Goal: Connect with others: Connect with others

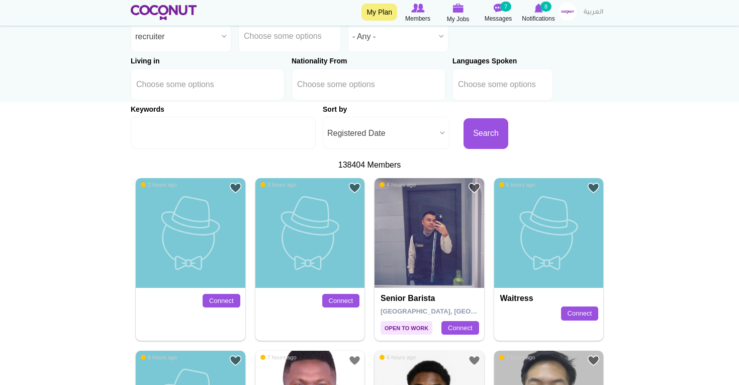
scroll to position [129, 0]
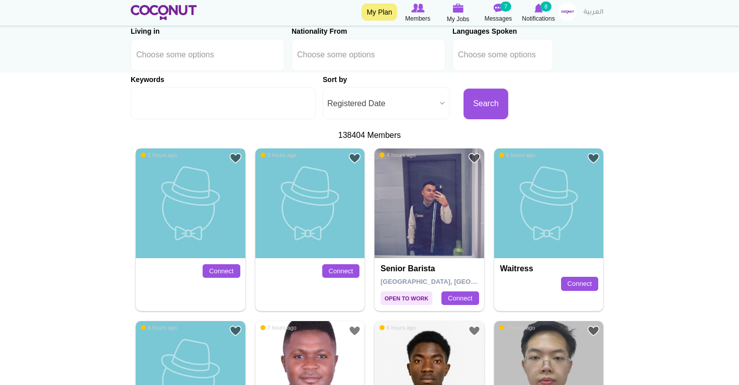
click at [211, 214] on img at bounding box center [191, 203] width 110 height 110
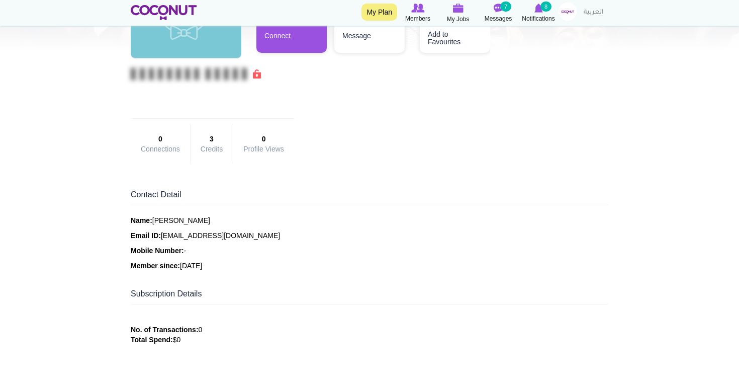
scroll to position [126, 0]
click at [297, 47] on link "Connect" at bounding box center [292, 21] width 70 height 60
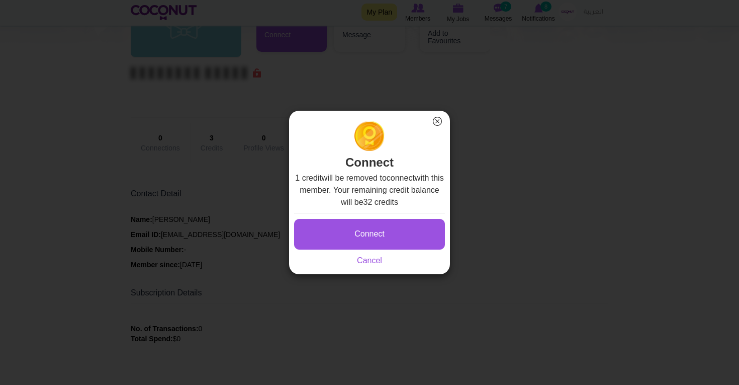
click at [439, 121] on button "×" at bounding box center [437, 121] width 13 height 13
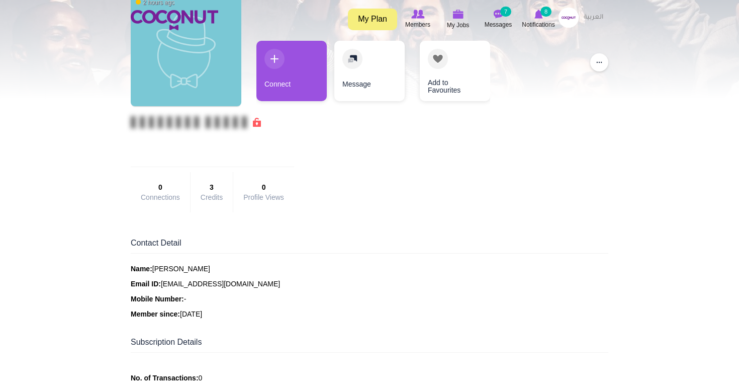
scroll to position [0, 0]
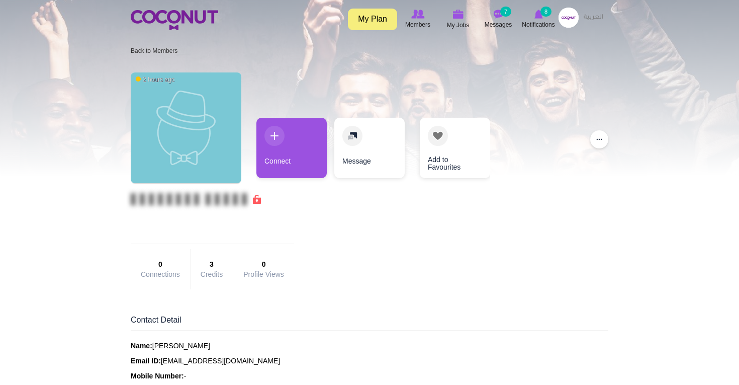
click at [560, 18] on img at bounding box center [569, 18] width 20 height 20
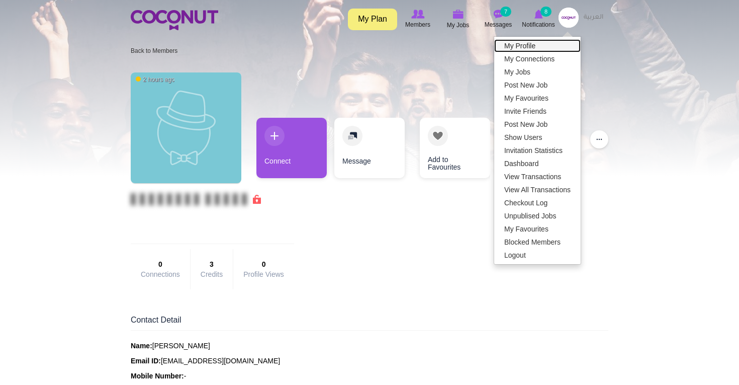
click at [532, 42] on link "My Profile" at bounding box center [537, 45] width 87 height 13
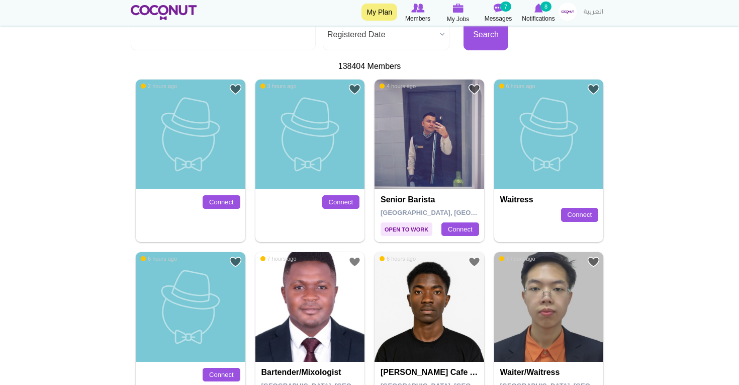
scroll to position [184, 0]
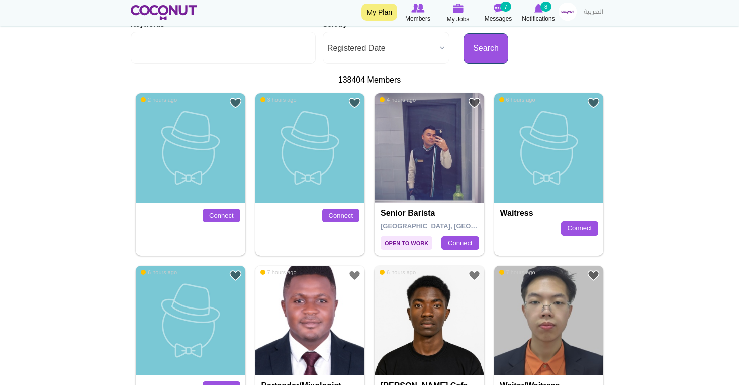
click at [464, 54] on button "Search" at bounding box center [486, 48] width 45 height 31
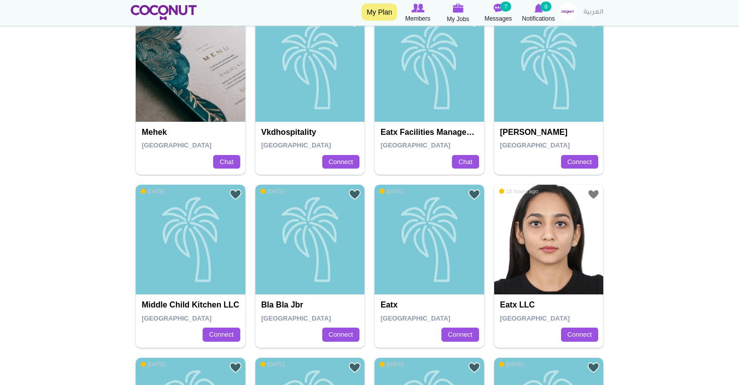
scroll to position [281, 0]
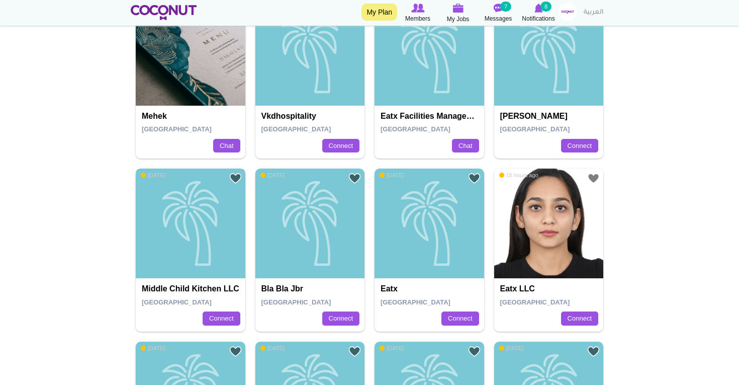
click at [202, 267] on div "Middle Child Kitchen LLC" at bounding box center [191, 223] width 110 height 110
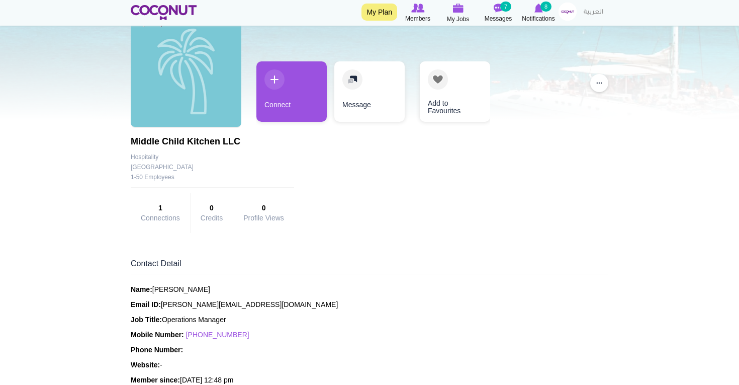
scroll to position [56, 0]
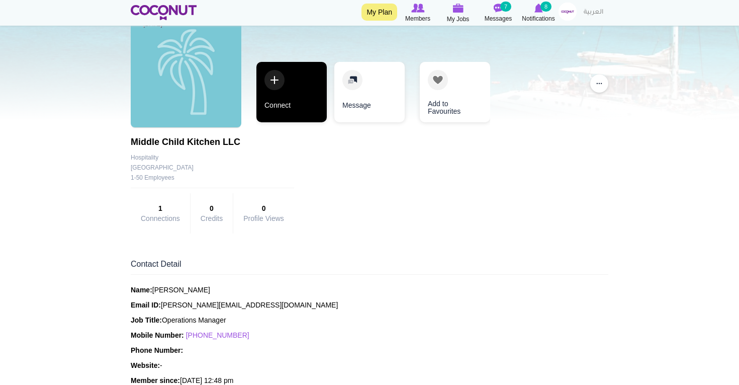
click at [293, 112] on link "Connect" at bounding box center [292, 92] width 70 height 60
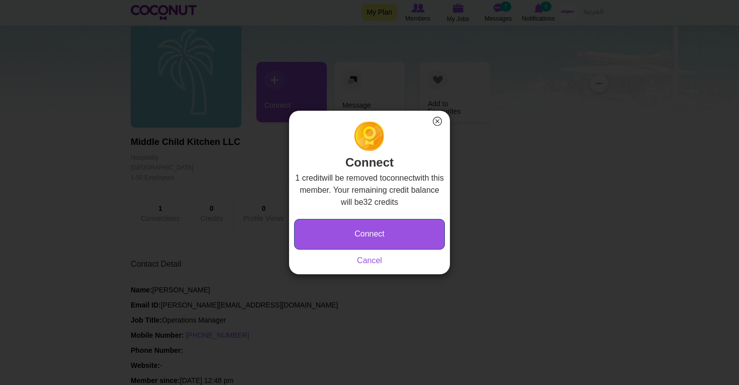
click at [376, 235] on button "Connect" at bounding box center [369, 234] width 151 height 31
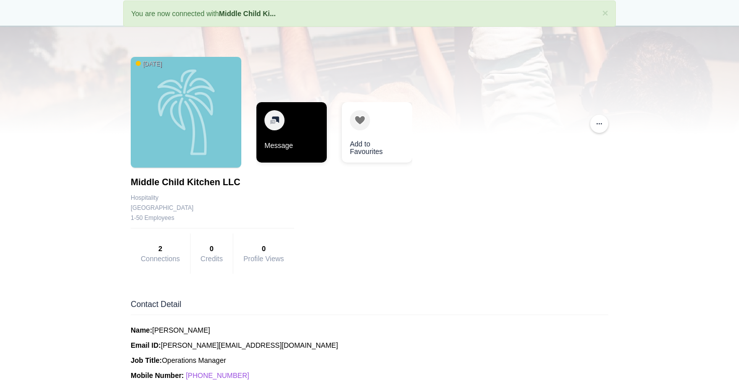
scroll to position [28, 0]
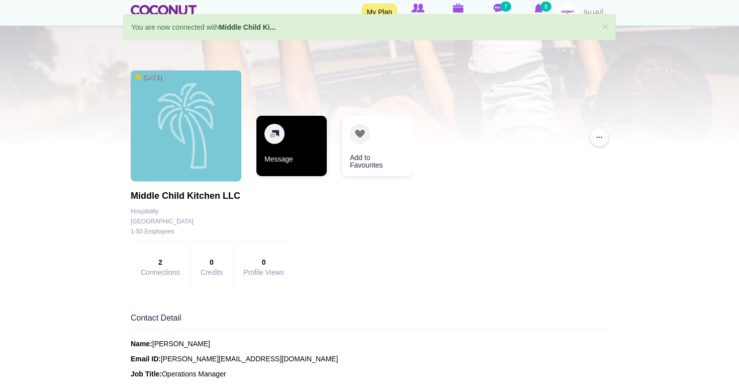
click at [294, 126] on link "Message" at bounding box center [292, 146] width 70 height 60
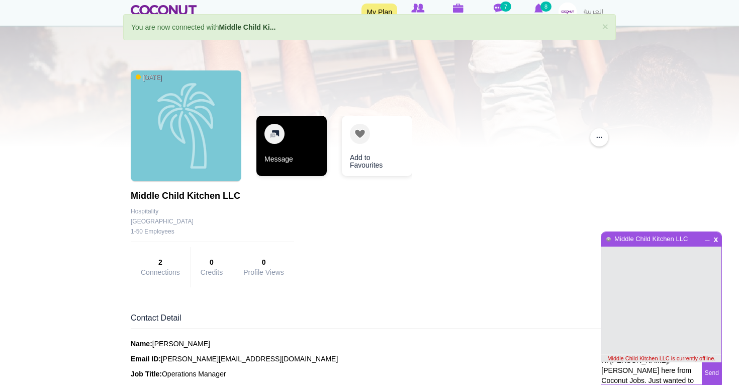
scroll to position [0, 0]
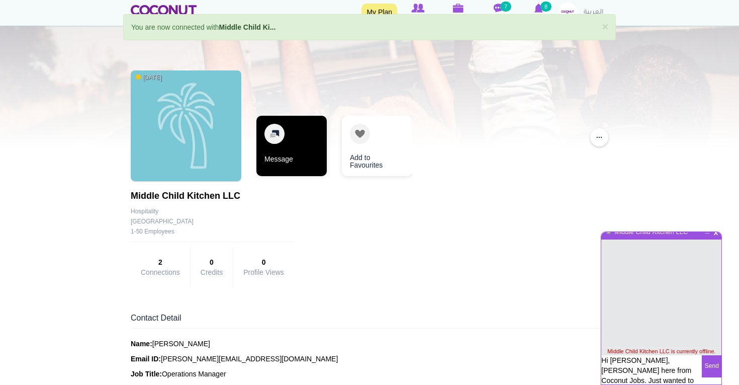
type textarea "Hi Felicia, Natasha here from Coconut Jobs. Just wanted to welcome you to our p…"
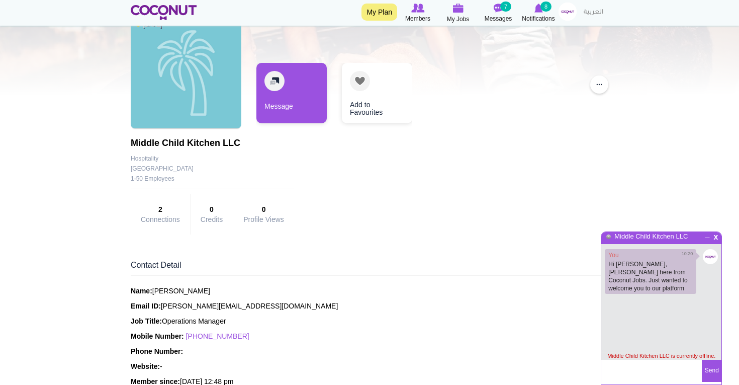
scroll to position [85, 0]
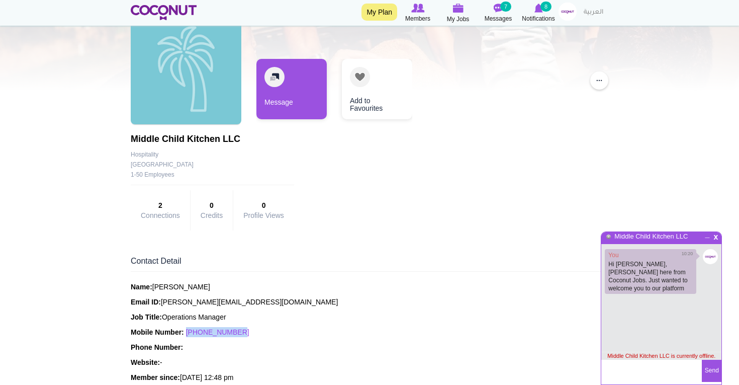
drag, startPoint x: 245, startPoint y: 332, endPoint x: 189, endPoint y: 328, distance: 56.5
click at [189, 328] on p "Mobile Number: +971528614608" at bounding box center [370, 332] width 478 height 10
copy link "+971528614608"
click at [719, 237] on span "x" at bounding box center [716, 236] width 9 height 8
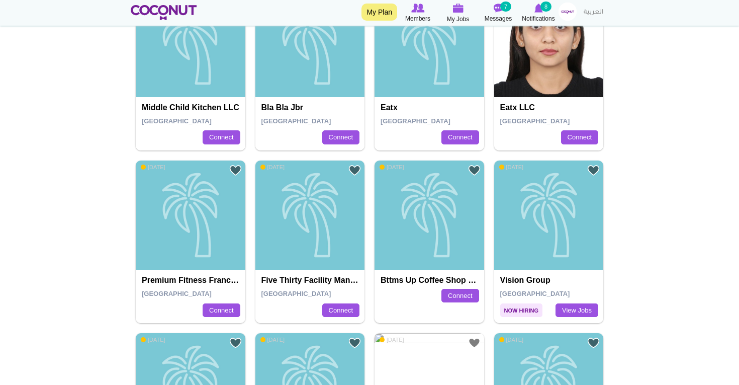
scroll to position [463, 0]
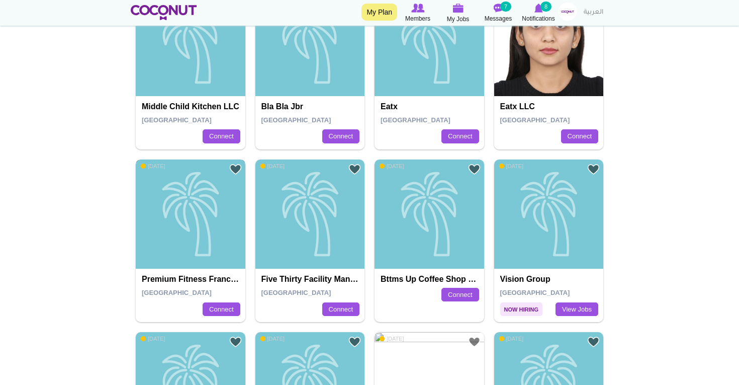
click at [195, 247] on div "Premium Fitness Franchise" at bounding box center [191, 214] width 110 height 110
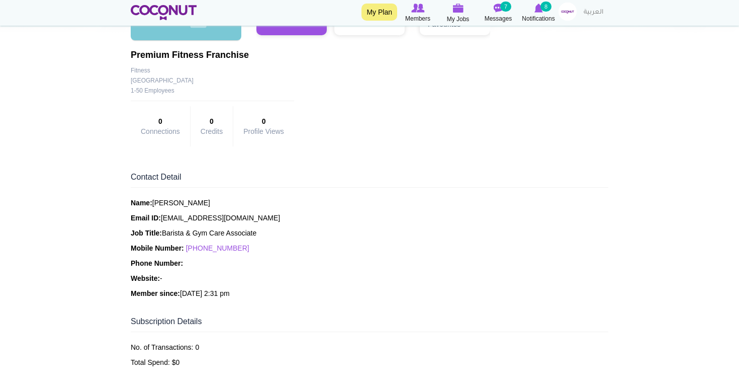
scroll to position [121, 0]
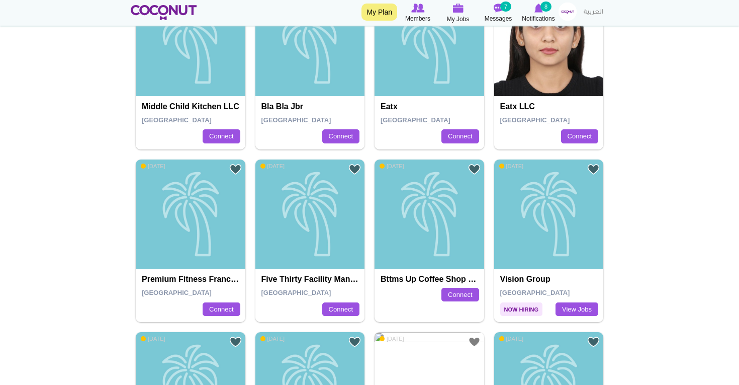
click at [305, 273] on div "Five Thirty Facility Management Services [GEOGRAPHIC_DATA] Connect" at bounding box center [311, 295] width 110 height 53
click at [296, 239] on div "Five Thirty Facility Management Services" at bounding box center [311, 214] width 110 height 110
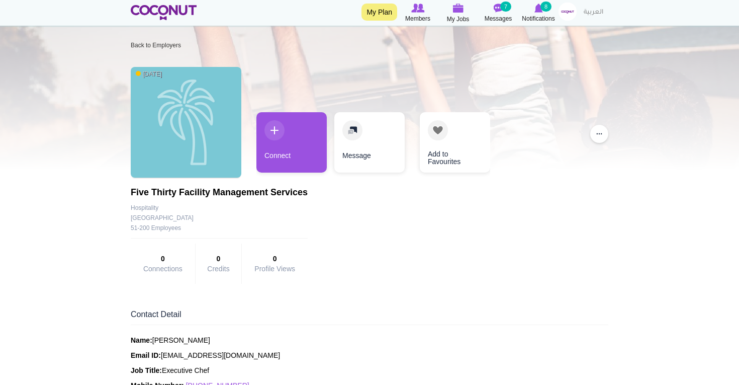
scroll to position [8, 0]
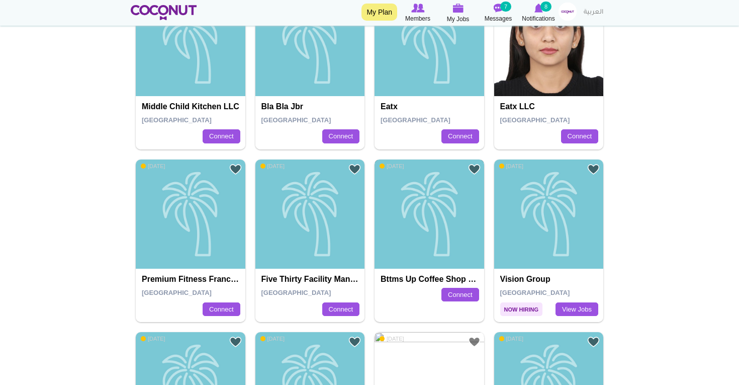
click at [457, 243] on div "Bttms up Coffee Shop OPC" at bounding box center [430, 214] width 110 height 110
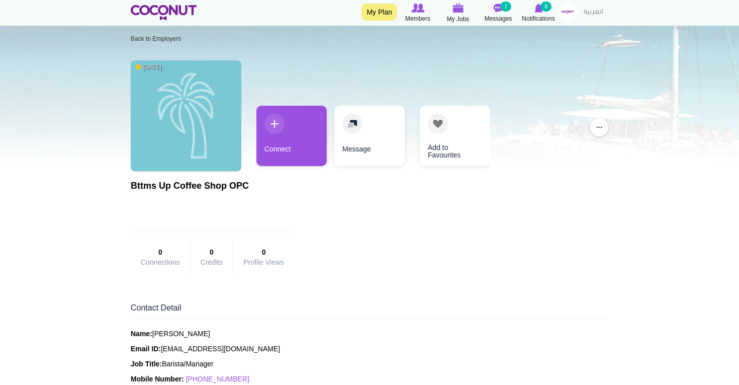
scroll to position [14, 0]
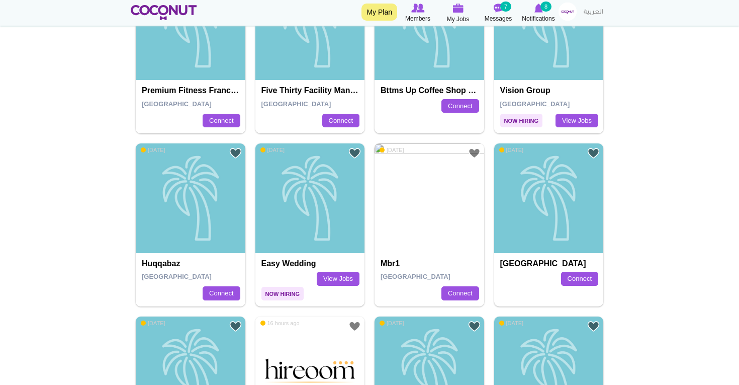
scroll to position [666, 0]
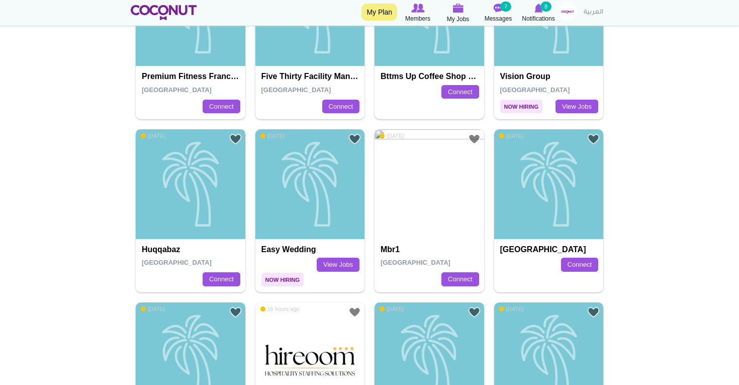
click at [215, 204] on div "Huqqabaz" at bounding box center [191, 184] width 110 height 110
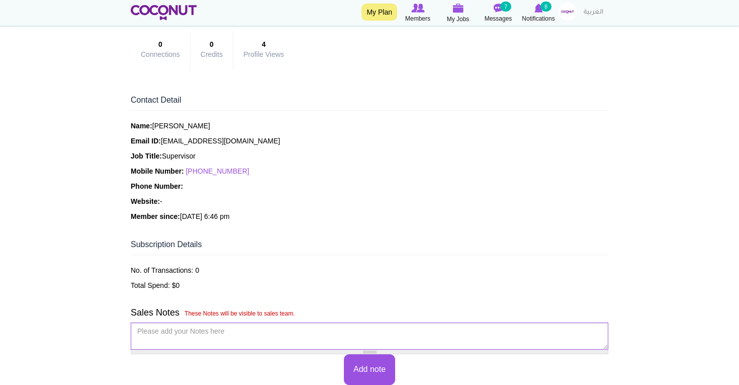
scroll to position [224, 0]
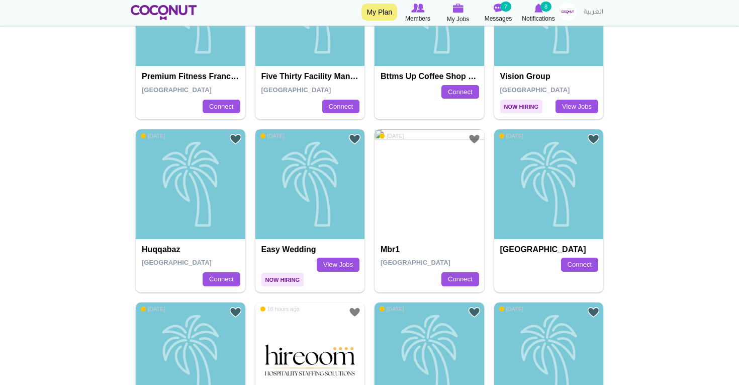
click at [310, 236] on div "Easy Wedding" at bounding box center [311, 184] width 110 height 110
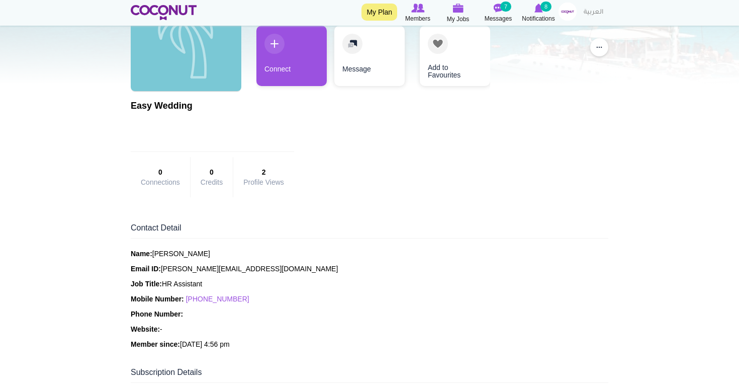
scroll to position [101, 0]
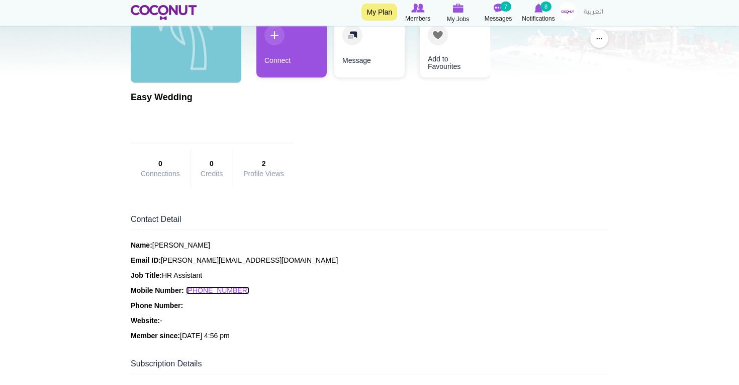
click at [234, 287] on link "[PHONE_NUMBER]" at bounding box center [217, 290] width 63 height 8
drag, startPoint x: 245, startPoint y: 290, endPoint x: 190, endPoint y: 292, distance: 55.3
click at [190, 291] on p "Mobile Number: [PHONE_NUMBER]" at bounding box center [370, 290] width 478 height 10
copy link "[PHONE_NUMBER]"
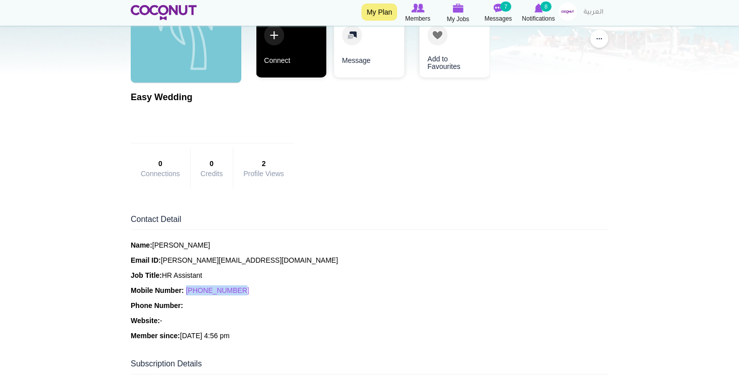
click at [279, 54] on link "Connect" at bounding box center [291, 47] width 70 height 60
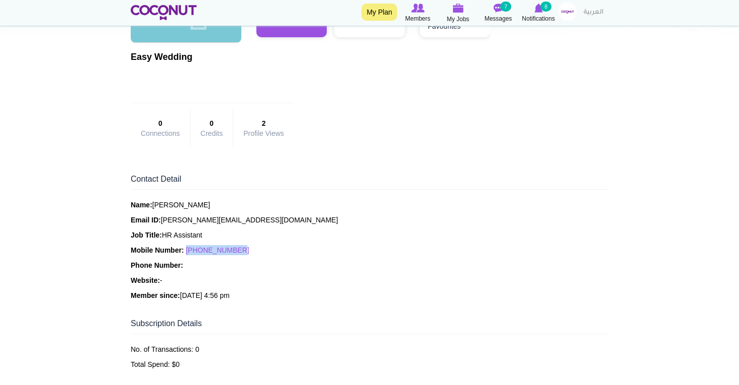
scroll to position [142, 0]
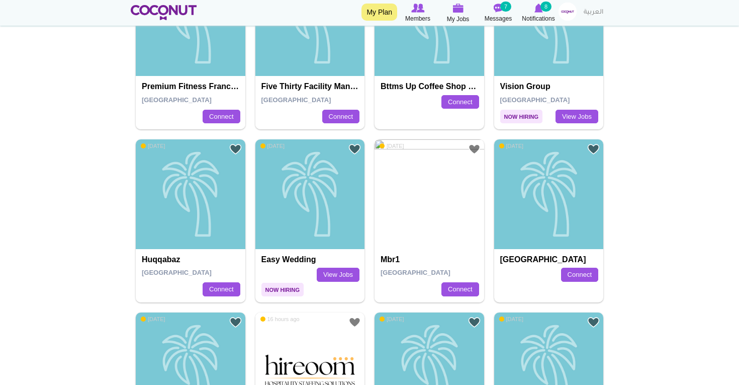
scroll to position [666, 0]
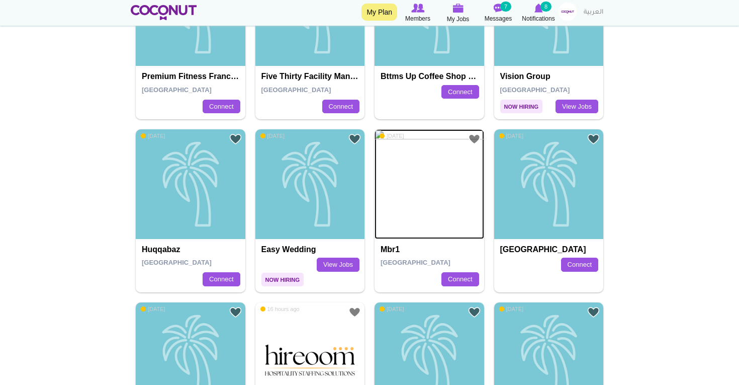
click at [417, 229] on img at bounding box center [430, 184] width 110 height 110
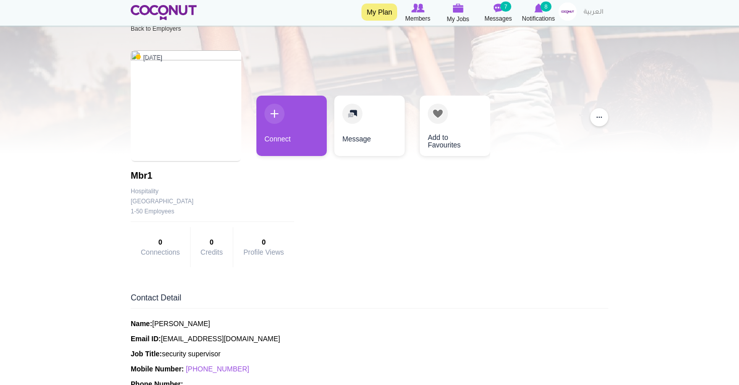
scroll to position [27, 0]
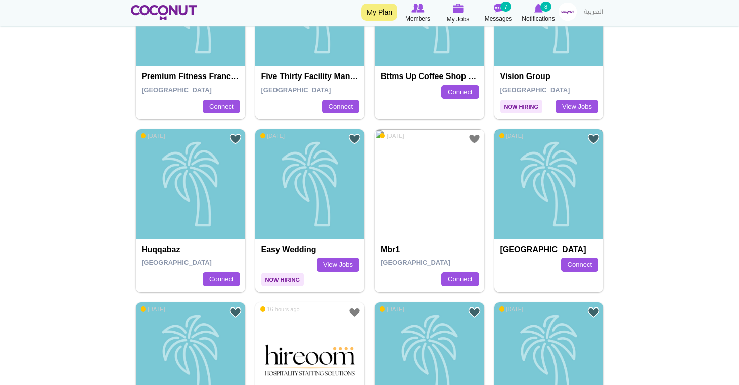
click at [560, 231] on div "[GEOGRAPHIC_DATA]" at bounding box center [549, 184] width 110 height 110
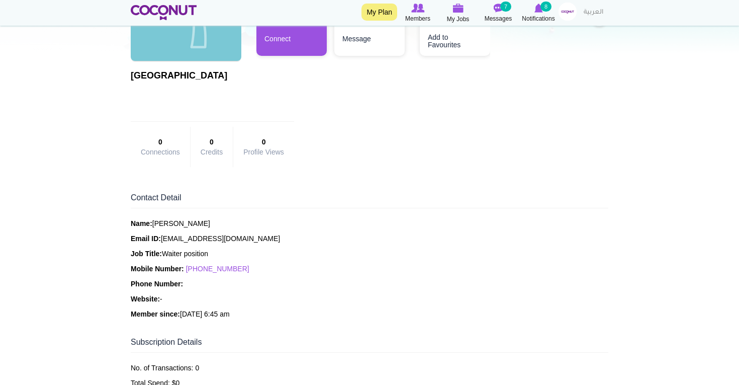
scroll to position [126, 0]
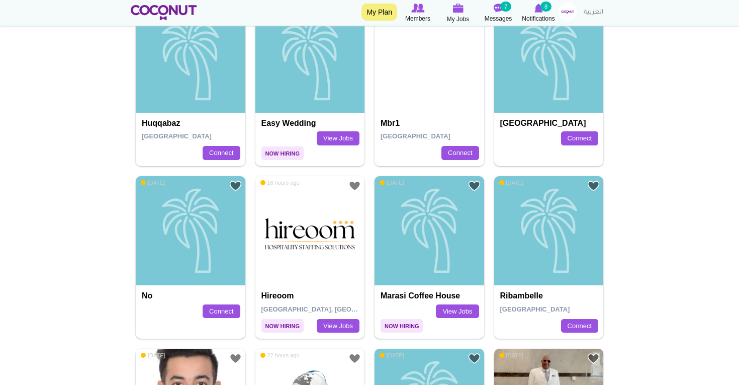
scroll to position [793, 0]
click at [284, 261] on img at bounding box center [311, 231] width 110 height 110
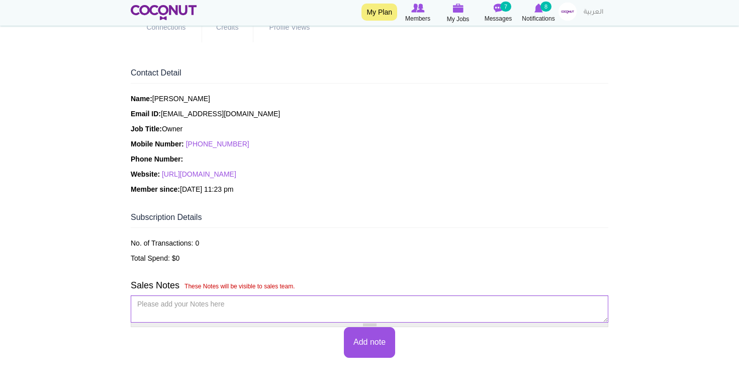
scroll to position [247, 0]
drag, startPoint x: 243, startPoint y: 144, endPoint x: 188, endPoint y: 144, distance: 55.3
click at [188, 144] on p "Mobile Number: [PHONE_NUMBER]" at bounding box center [370, 143] width 478 height 10
copy link "[PHONE_NUMBER]"
drag, startPoint x: 226, startPoint y: 115, endPoint x: 164, endPoint y: 117, distance: 61.4
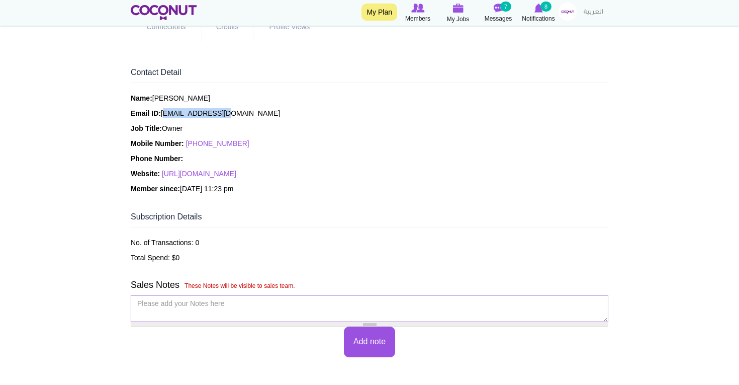
click at [164, 117] on p "Email ID: info@hireoom.com" at bounding box center [370, 113] width 478 height 10
copy p "nfo@hireoom.com"
drag, startPoint x: 225, startPoint y: 114, endPoint x: 164, endPoint y: 113, distance: 60.9
click at [164, 113] on p "Email ID: info@hireoom.com" at bounding box center [370, 113] width 478 height 10
click at [234, 117] on p "Email ID: info@hireoom.com" at bounding box center [370, 113] width 478 height 10
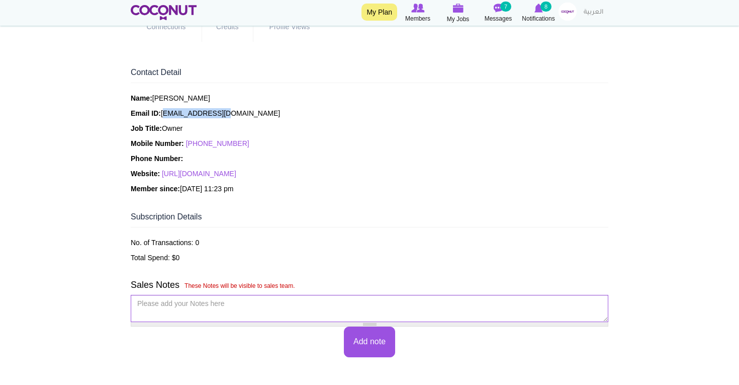
drag, startPoint x: 232, startPoint y: 112, endPoint x: 163, endPoint y: 116, distance: 69.1
click at [163, 116] on p "Email ID: info@hireoom.com" at bounding box center [370, 113] width 478 height 10
copy p "[EMAIL_ADDRESS][DOMAIN_NAME]"
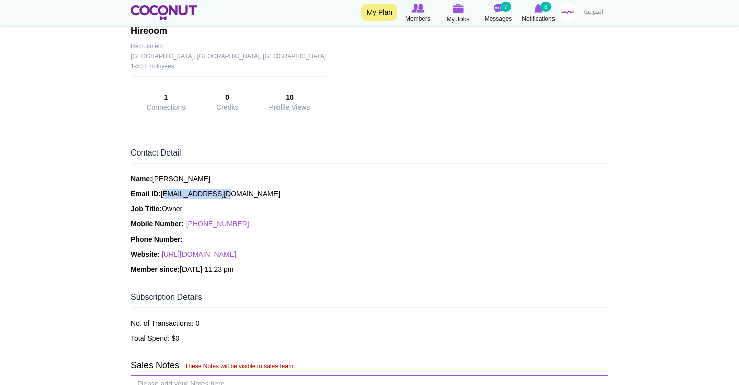
scroll to position [0, 0]
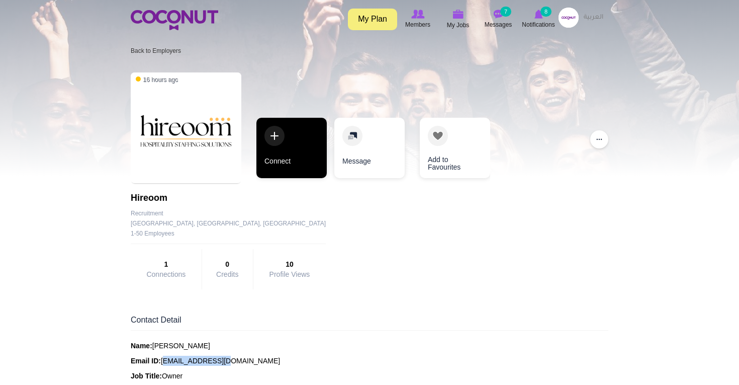
click at [295, 156] on link "Connect" at bounding box center [292, 148] width 70 height 60
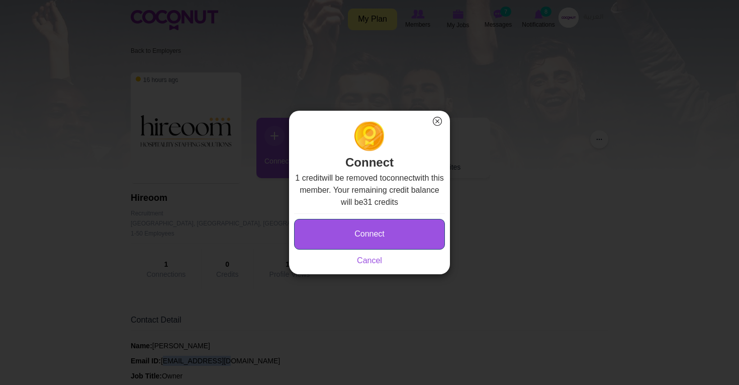
click at [362, 233] on button "Connect" at bounding box center [369, 234] width 151 height 31
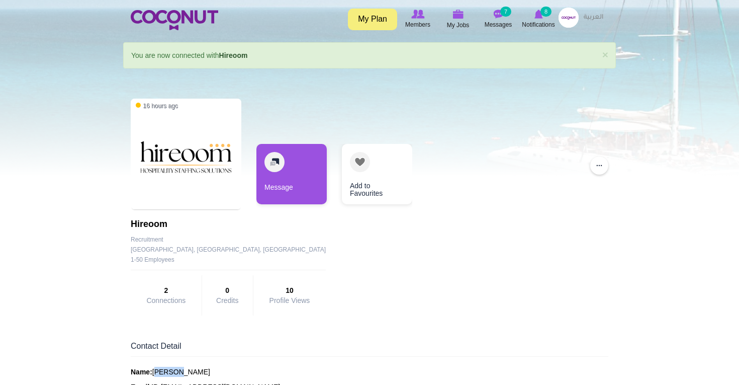
drag, startPoint x: 179, startPoint y: 372, endPoint x: 156, endPoint y: 372, distance: 23.1
click at [155, 371] on p "Name: Mladen Lekić" at bounding box center [370, 372] width 478 height 10
copy p "Mladen"
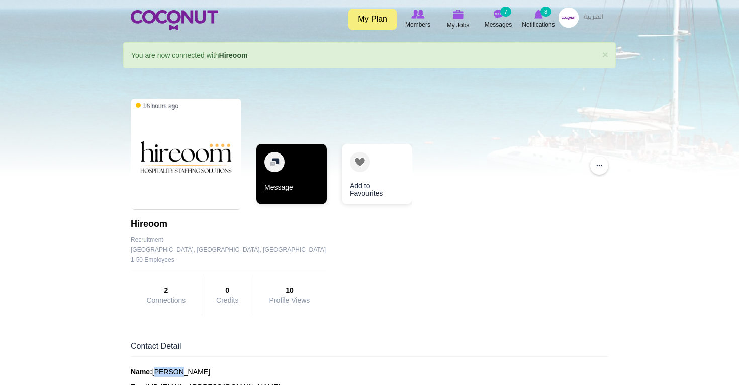
click at [285, 185] on link "Message" at bounding box center [292, 174] width 70 height 60
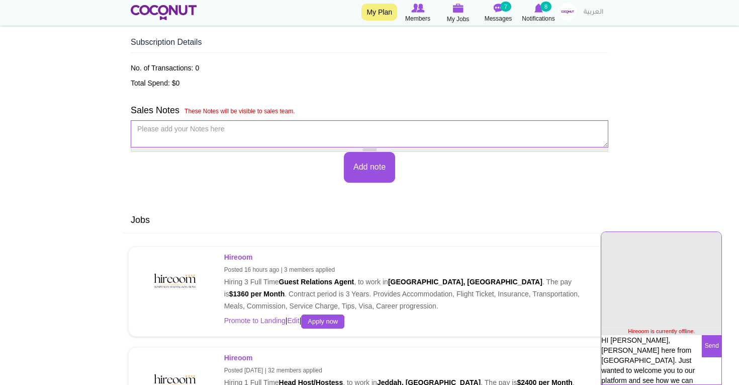
type textarea "HI Mladen, Natasha here from Coconut. Just wanted to welcome you to our platfor…"
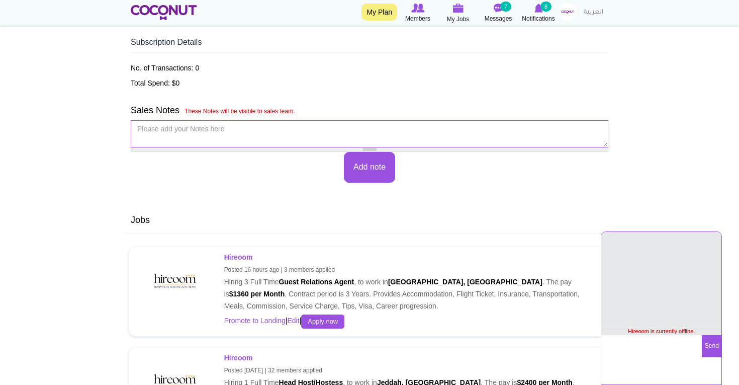
scroll to position [3, 0]
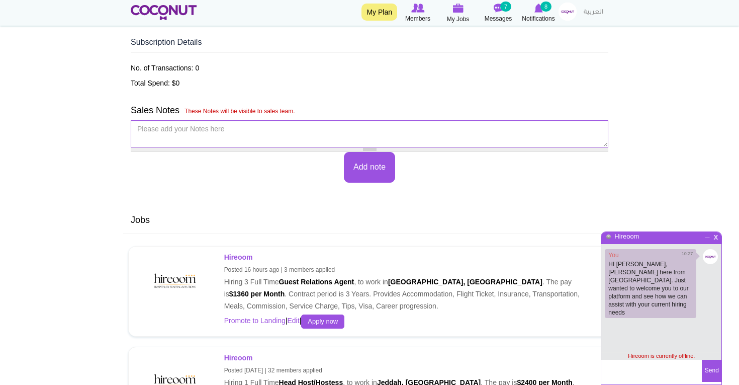
click at [718, 237] on span "x" at bounding box center [716, 236] width 9 height 8
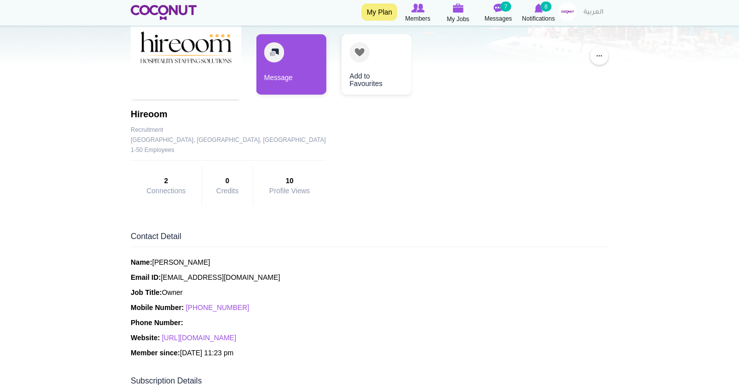
scroll to position [108, 0]
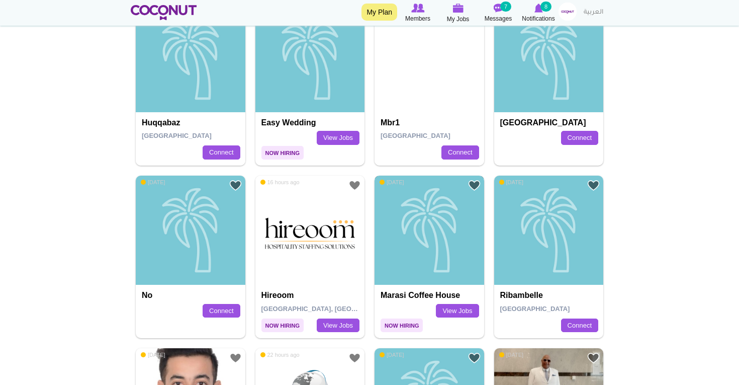
click at [425, 272] on div "Marasi Coffee House" at bounding box center [430, 231] width 110 height 110
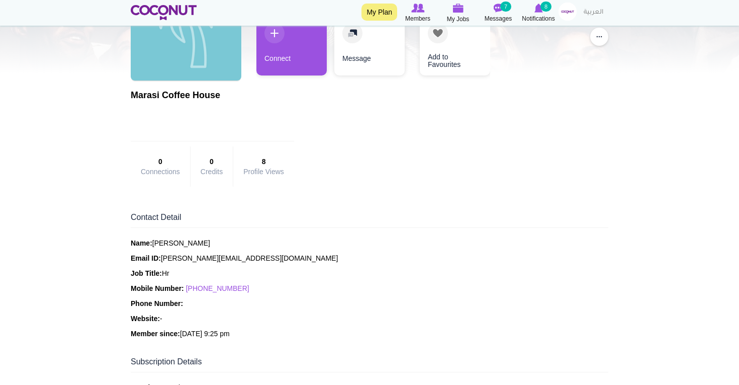
scroll to position [123, 0]
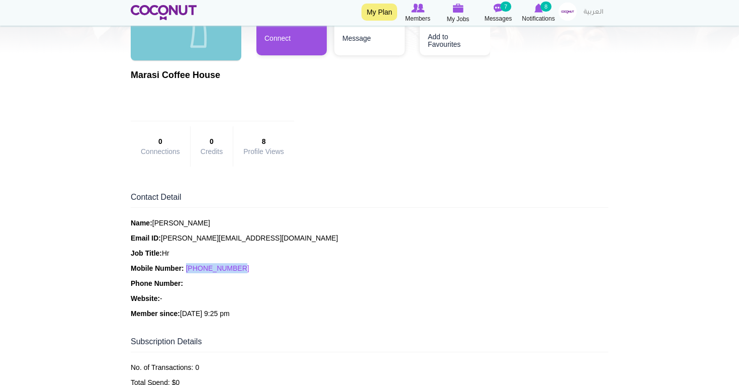
drag, startPoint x: 241, startPoint y: 270, endPoint x: 189, endPoint y: 269, distance: 52.8
click at [189, 269] on p "Mobile Number: [PHONE_NUMBER]" at bounding box center [370, 268] width 478 height 10
copy link "[PHONE_NUMBER]"
drag, startPoint x: 252, startPoint y: 238, endPoint x: 163, endPoint y: 237, distance: 89.0
click at [163, 237] on p "Email ID: [PERSON_NAME][EMAIL_ADDRESS][DOMAIN_NAME]" at bounding box center [370, 238] width 478 height 10
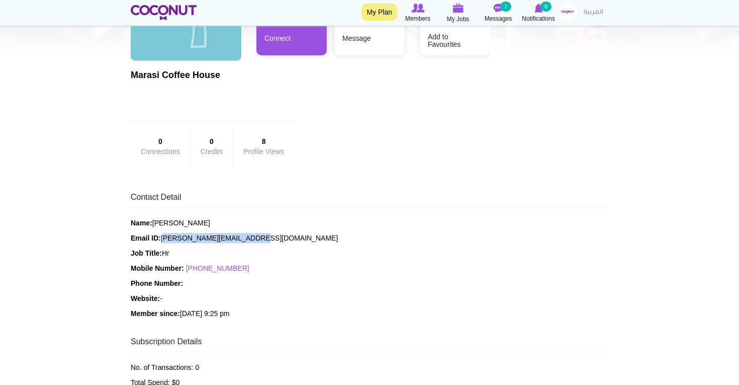
copy p "[PERSON_NAME][EMAIL_ADDRESS][DOMAIN_NAME]"
click at [311, 49] on link "Connect" at bounding box center [292, 25] width 70 height 60
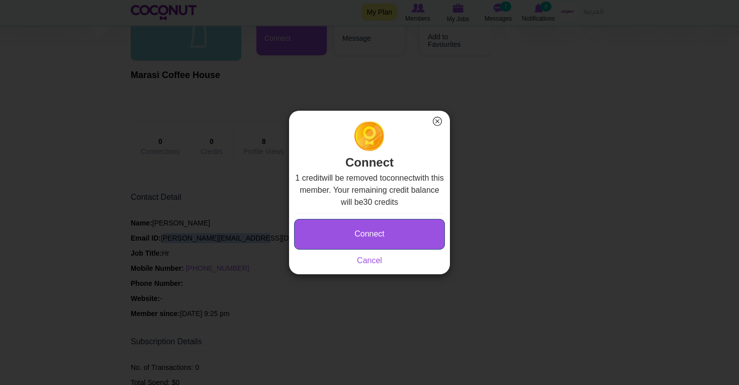
click at [386, 233] on button "Connect" at bounding box center [369, 234] width 151 height 31
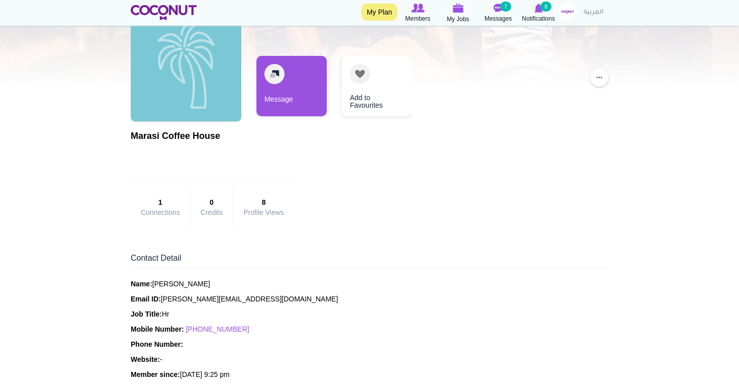
scroll to position [69, 0]
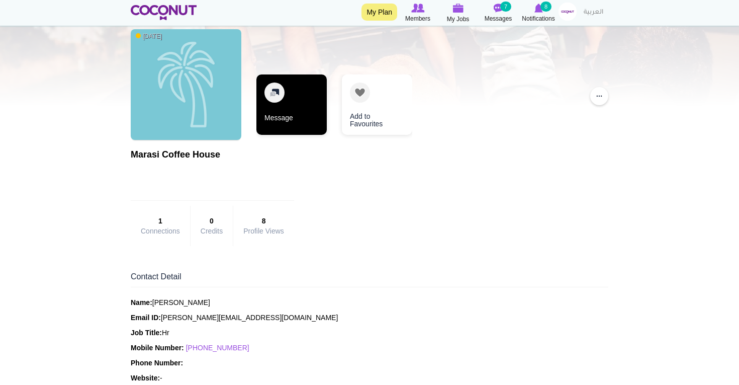
click at [294, 129] on link "Message" at bounding box center [292, 104] width 70 height 60
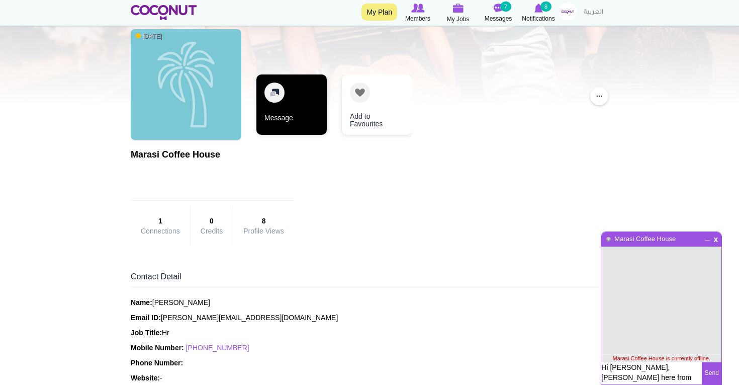
type textarea "Hi [PERSON_NAME], [PERSON_NAME] here from [GEOGRAPHIC_DATA]. How are you?"
